Goal: Task Accomplishment & Management: Use online tool/utility

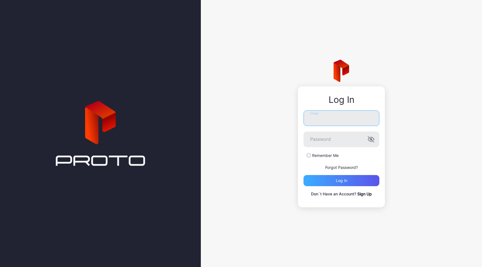
type input "**********"
click at [332, 179] on div "Log in" at bounding box center [342, 180] width 76 height 11
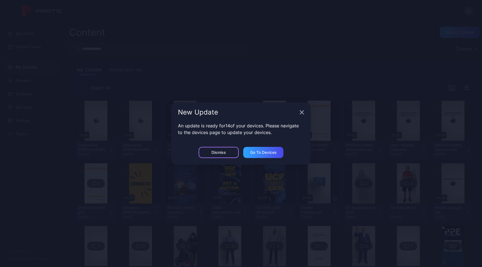
click at [228, 155] on div "Dismiss" at bounding box center [219, 152] width 40 height 11
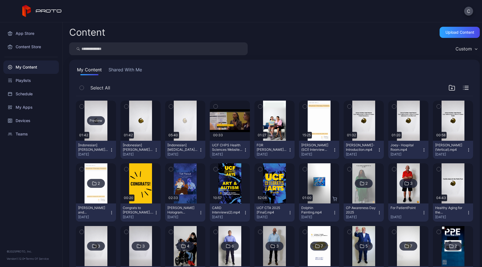
click at [101, 122] on div "Preview" at bounding box center [96, 120] width 18 height 9
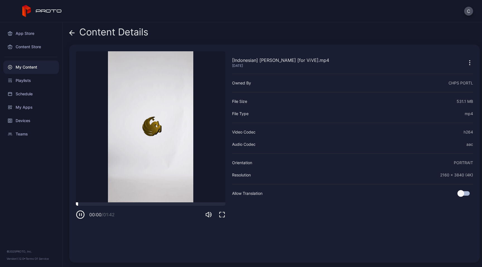
click at [100, 203] on div at bounding box center [151, 204] width 150 height 3
click at [85, 214] on icon "button" at bounding box center [80, 214] width 9 height 9
click at [76, 33] on div "Content Details" at bounding box center [108, 33] width 79 height 13
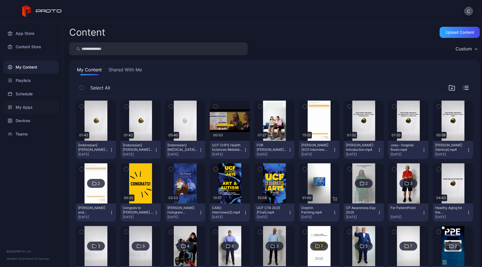
click at [33, 107] on div "My Apps" at bounding box center [31, 107] width 56 height 13
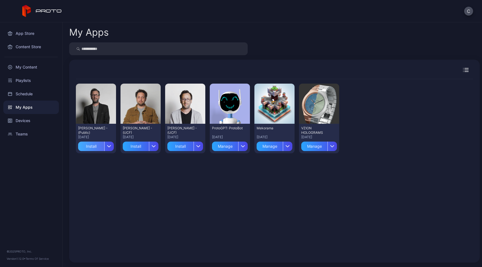
click at [100, 147] on div "Install" at bounding box center [91, 146] width 26 height 9
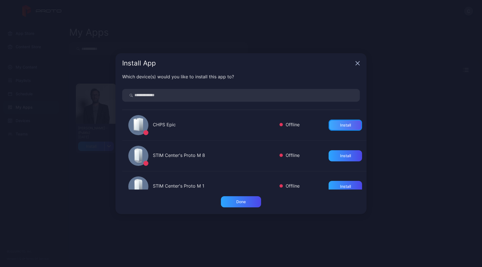
click at [338, 129] on div "Install" at bounding box center [345, 125] width 33 height 11
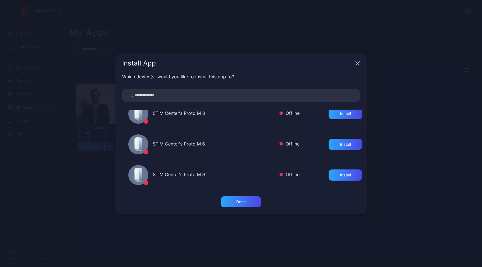
scroll to position [442, 0]
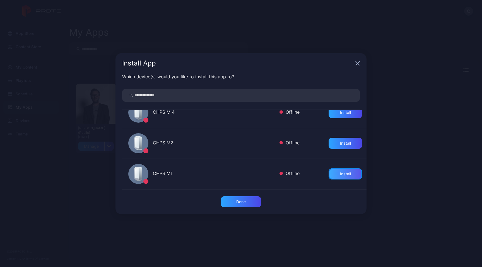
click at [340, 176] on div "Install" at bounding box center [345, 174] width 11 height 4
click at [341, 148] on div "Install" at bounding box center [345, 143] width 33 height 11
click at [344, 116] on div "Install" at bounding box center [345, 112] width 33 height 11
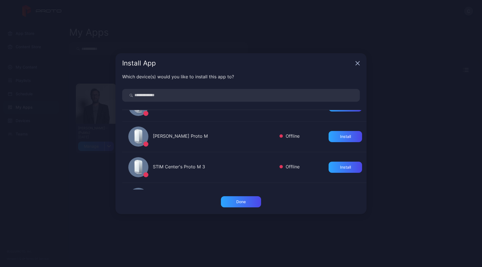
scroll to position [295, 0]
click at [251, 200] on div "Done" at bounding box center [241, 201] width 40 height 11
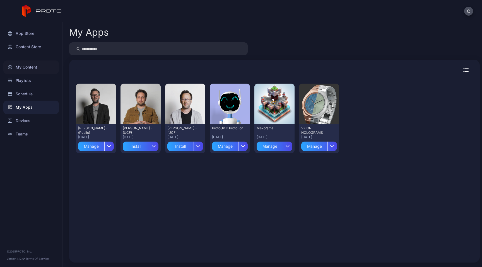
click at [35, 68] on div "My Content" at bounding box center [31, 67] width 56 height 13
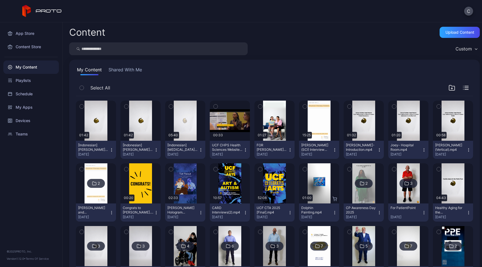
click at [114, 150] on icon "button" at bounding box center [111, 150] width 4 height 4
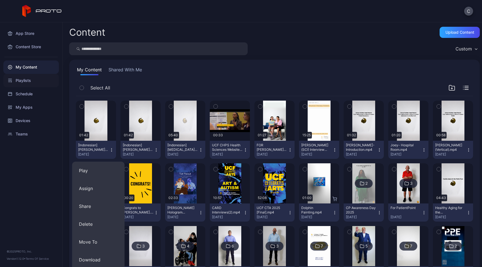
click at [37, 86] on div "Playlists" at bounding box center [31, 80] width 56 height 13
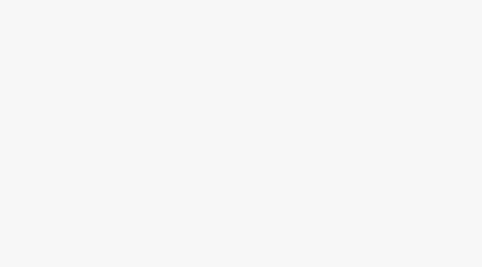
click at [318, 131] on div at bounding box center [241, 133] width 482 height 267
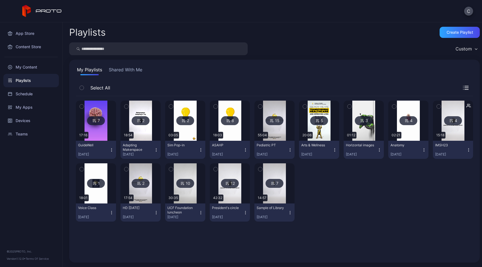
click at [92, 121] on div "7" at bounding box center [96, 120] width 18 height 9
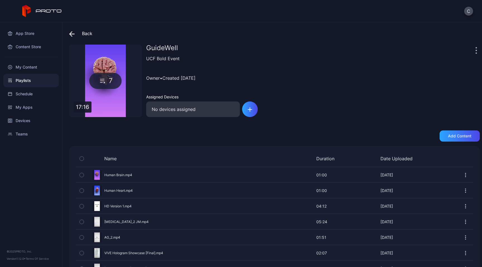
scroll to position [21, 0]
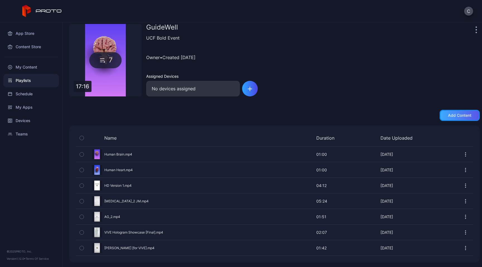
click at [448, 115] on div "Add content" at bounding box center [459, 115] width 23 height 4
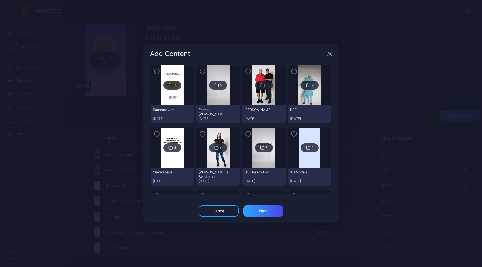
scroll to position [0, 0]
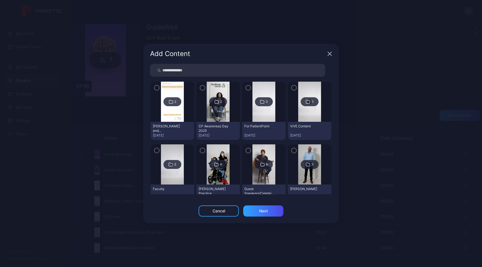
click at [215, 70] on input "search" at bounding box center [237, 70] width 175 height 13
type input "******"
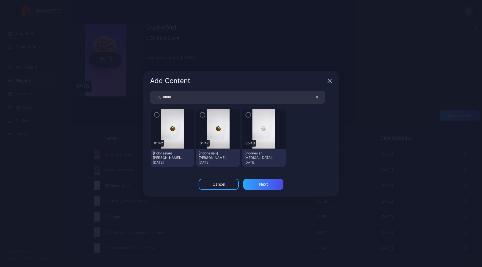
click at [159, 116] on icon "button" at bounding box center [157, 115] width 4 height 6
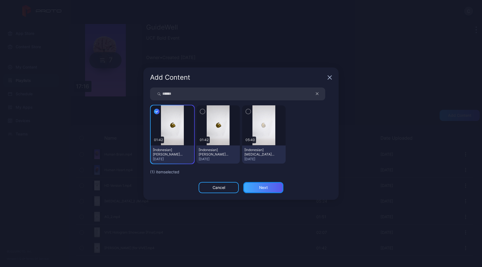
click at [256, 189] on div "Next" at bounding box center [263, 187] width 40 height 11
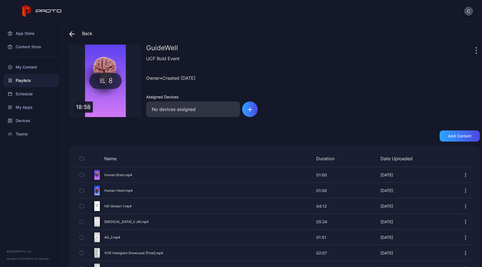
scroll to position [36, 0]
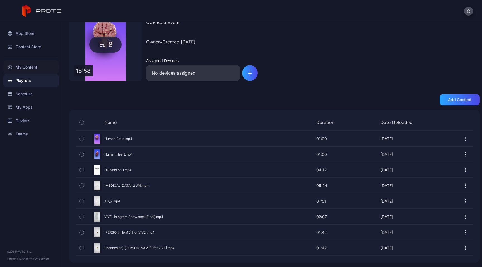
click at [49, 64] on div "My Content" at bounding box center [31, 67] width 56 height 13
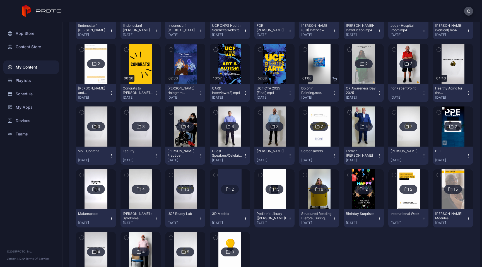
scroll to position [152, 0]
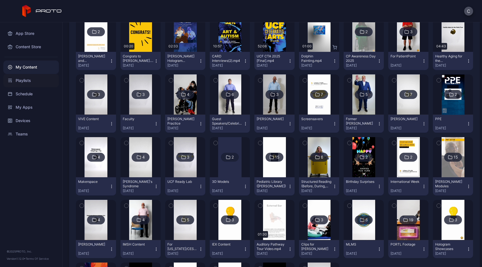
click at [30, 84] on div "Playlists" at bounding box center [31, 80] width 56 height 13
